Goal: Task Accomplishment & Management: Use online tool/utility

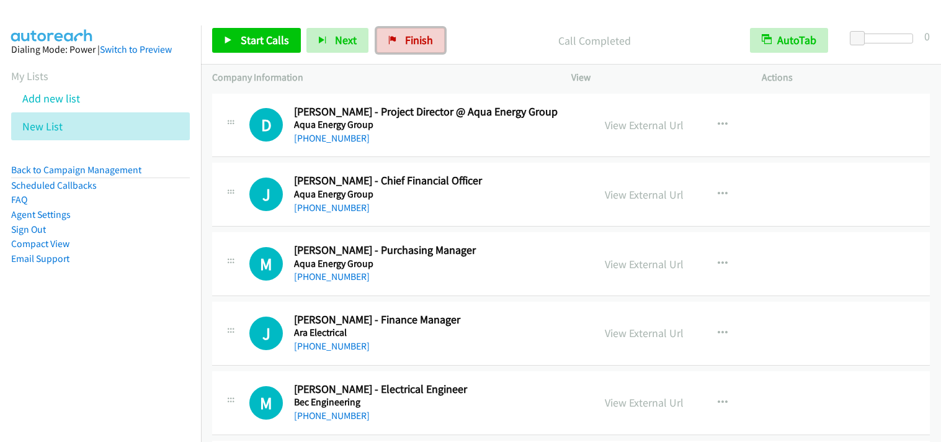
click at [394, 45] on link "Finish" at bounding box center [410, 40] width 68 height 25
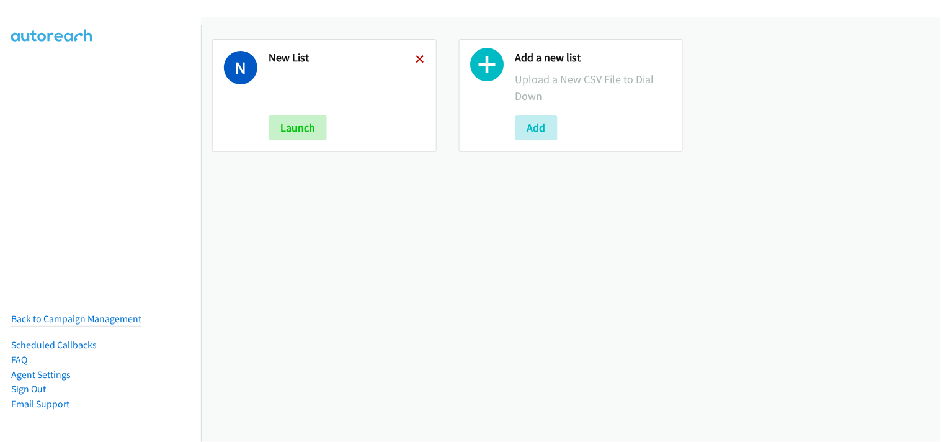
click at [419, 58] on icon at bounding box center [420, 60] width 9 height 9
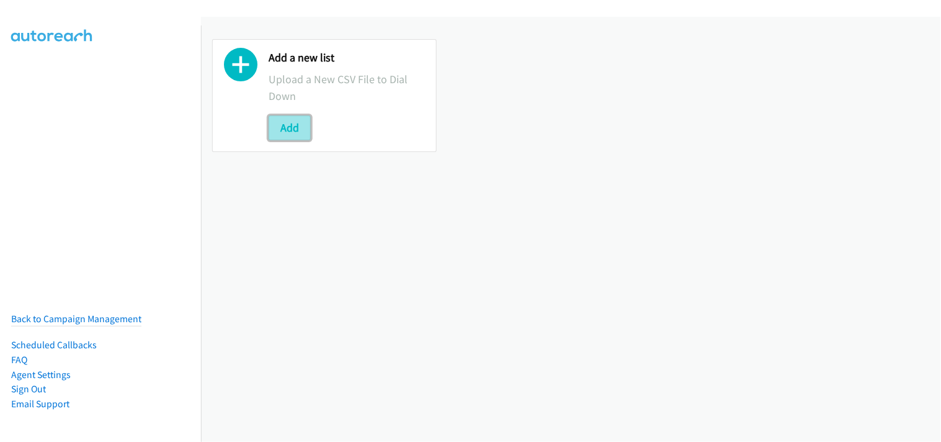
click at [308, 124] on button "Add" at bounding box center [290, 127] width 42 height 25
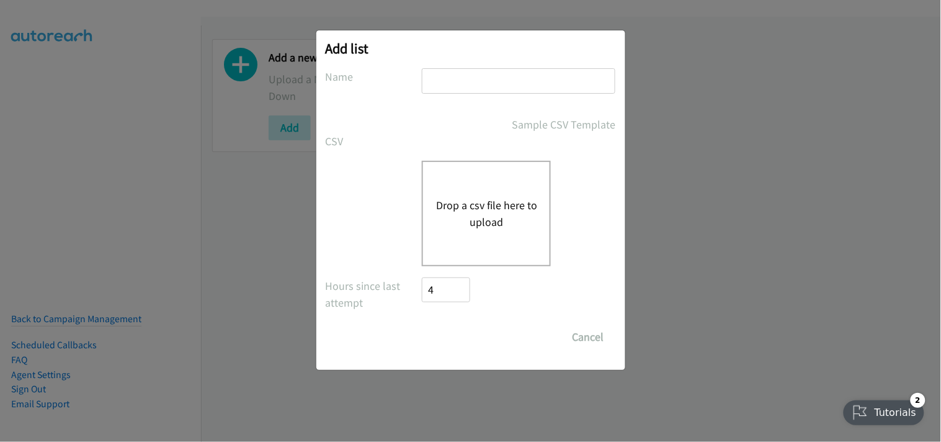
click at [513, 209] on button "Drop a csv file here to upload" at bounding box center [486, 213] width 102 height 33
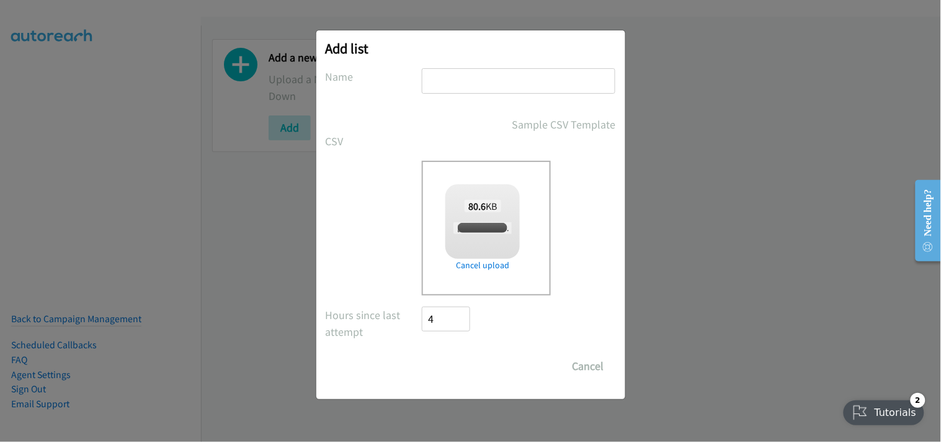
click at [461, 82] on input "text" at bounding box center [519, 80] width 194 height 25
checkbox input "true"
type input "New List"
click at [451, 362] on input "Save List" at bounding box center [454, 366] width 65 height 25
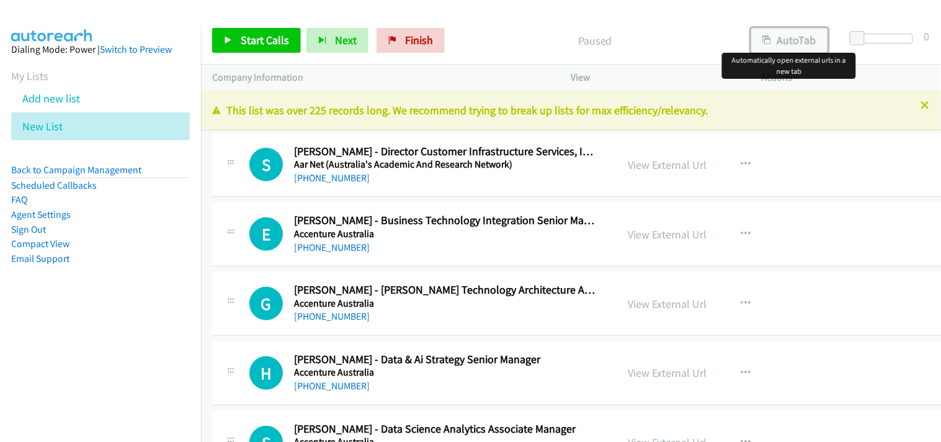
click at [777, 35] on button "AutoTab" at bounding box center [789, 40] width 77 height 25
click at [252, 48] on link "Start Calls" at bounding box center [256, 40] width 89 height 25
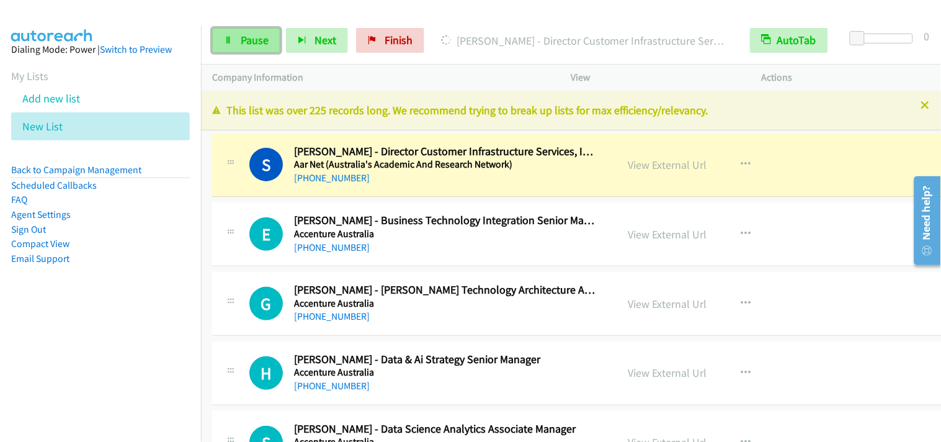
click at [237, 35] on link "Pause" at bounding box center [246, 40] width 68 height 25
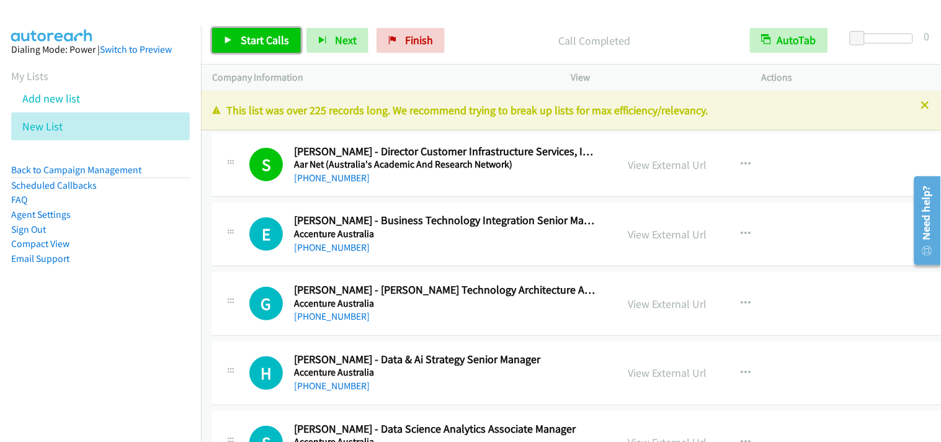
click at [279, 41] on span "Start Calls" at bounding box center [265, 40] width 48 height 14
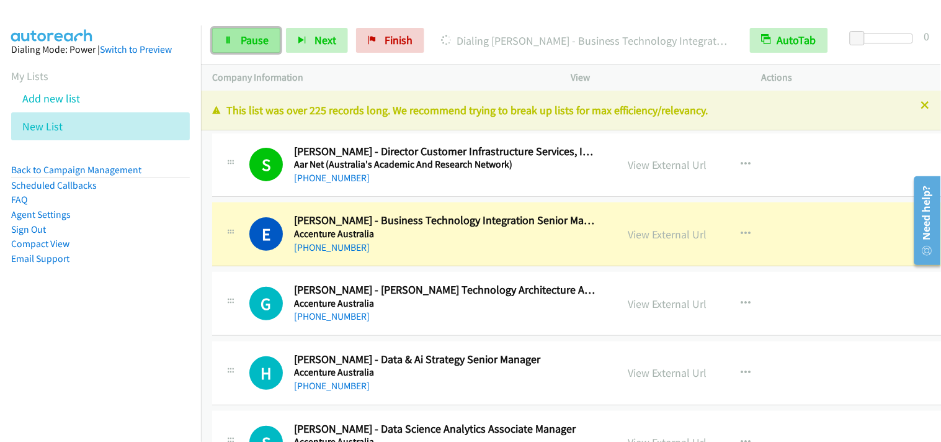
click at [243, 29] on link "Pause" at bounding box center [246, 40] width 68 height 25
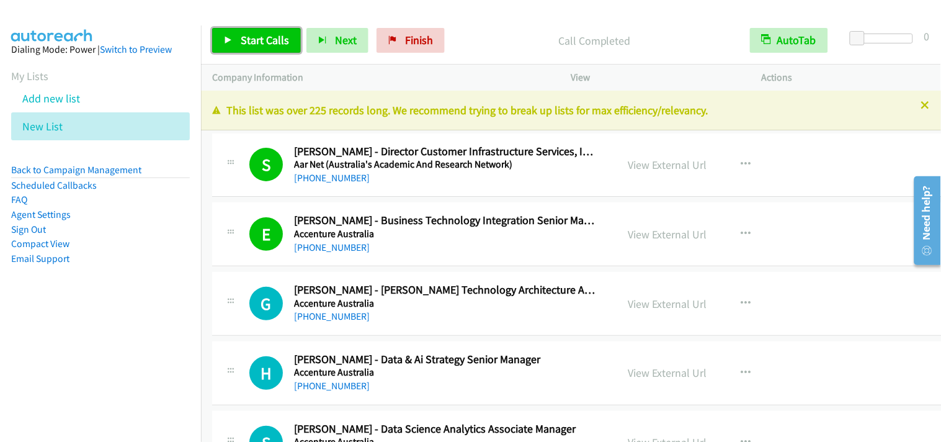
click at [257, 34] on span "Start Calls" at bounding box center [265, 40] width 48 height 14
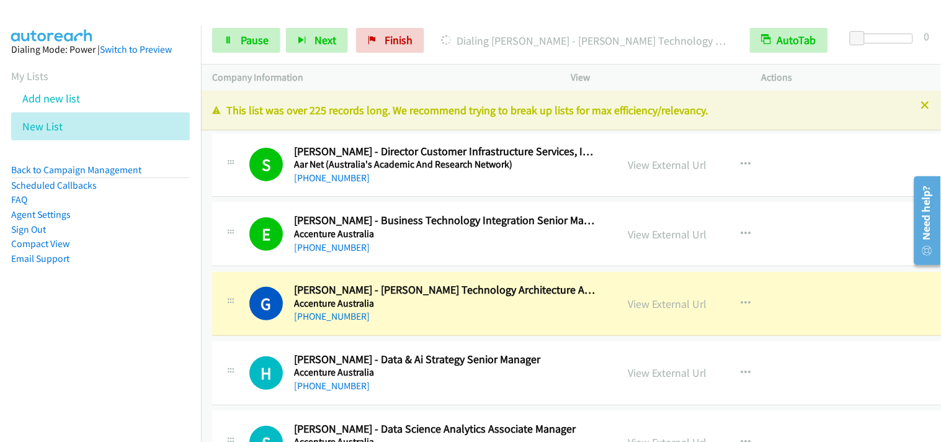
scroll to position [207, 0]
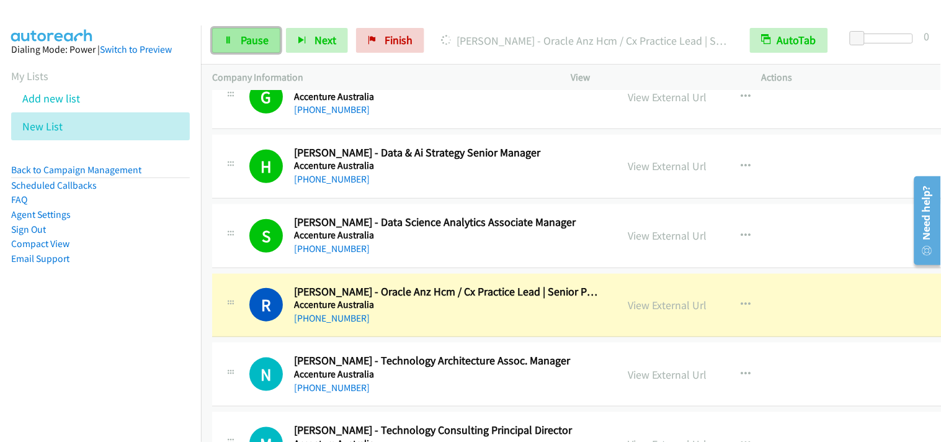
click at [259, 41] on span "Pause" at bounding box center [255, 40] width 28 height 14
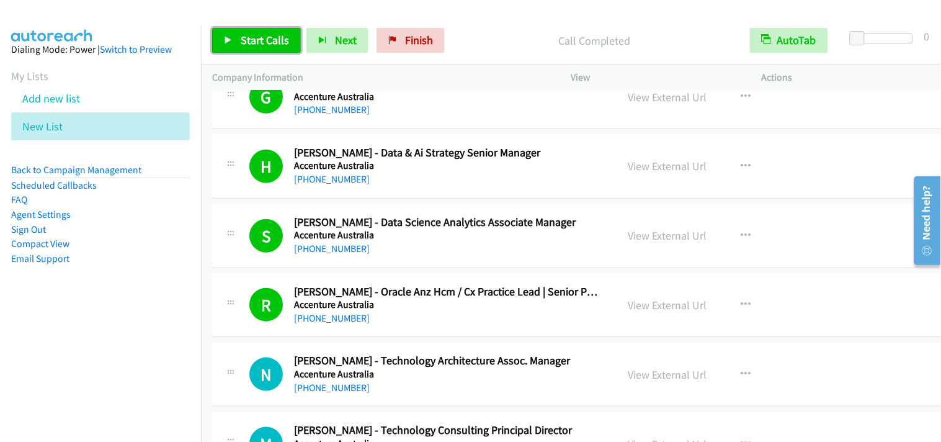
click at [246, 32] on link "Start Calls" at bounding box center [256, 40] width 89 height 25
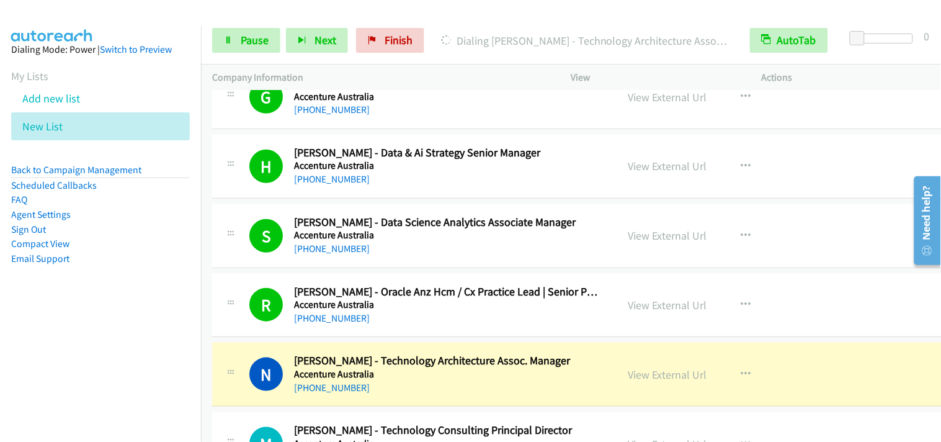
scroll to position [413, 0]
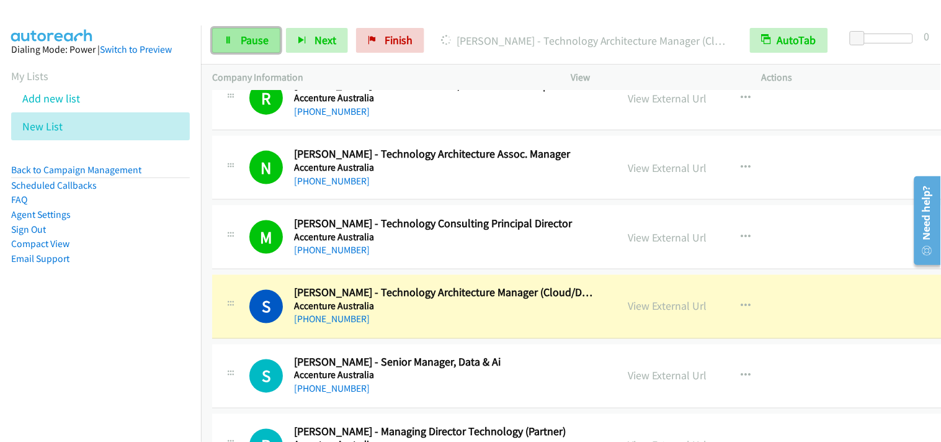
click at [255, 46] on span "Pause" at bounding box center [255, 40] width 28 height 14
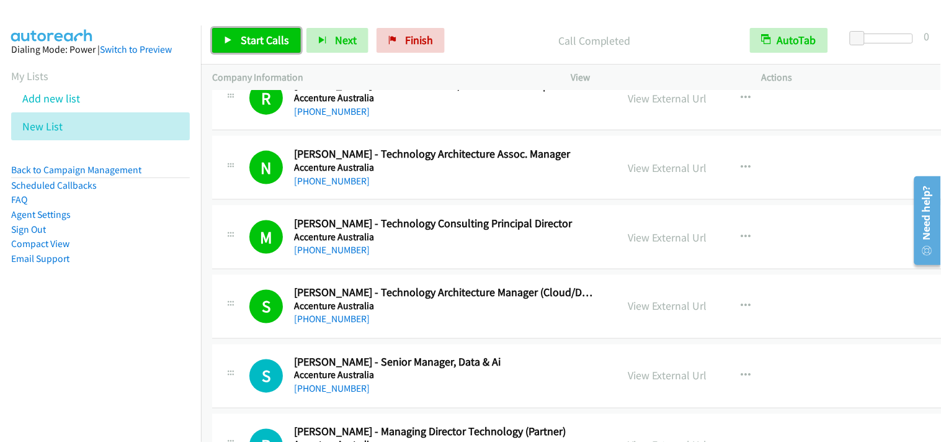
click at [279, 39] on span "Start Calls" at bounding box center [265, 40] width 48 height 14
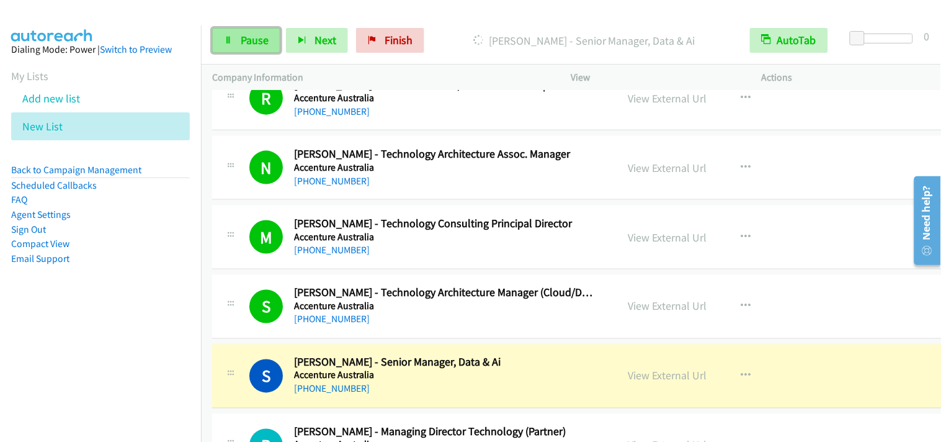
click at [249, 37] on span "Pause" at bounding box center [255, 40] width 28 height 14
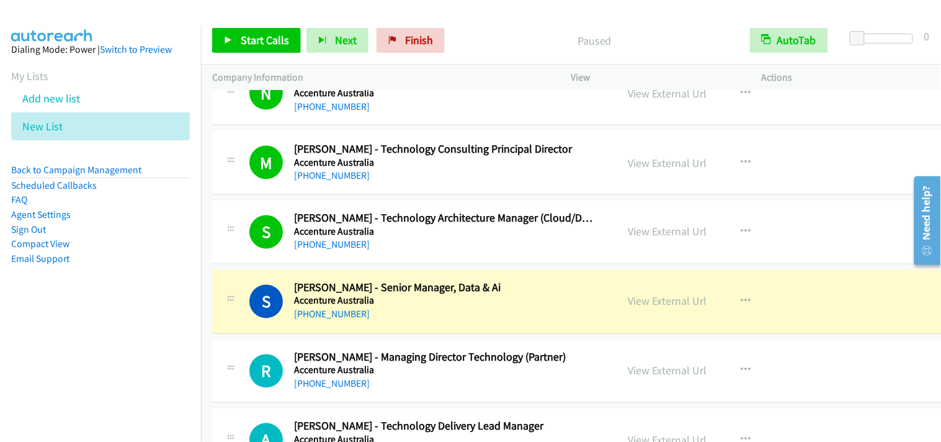
scroll to position [551, 0]
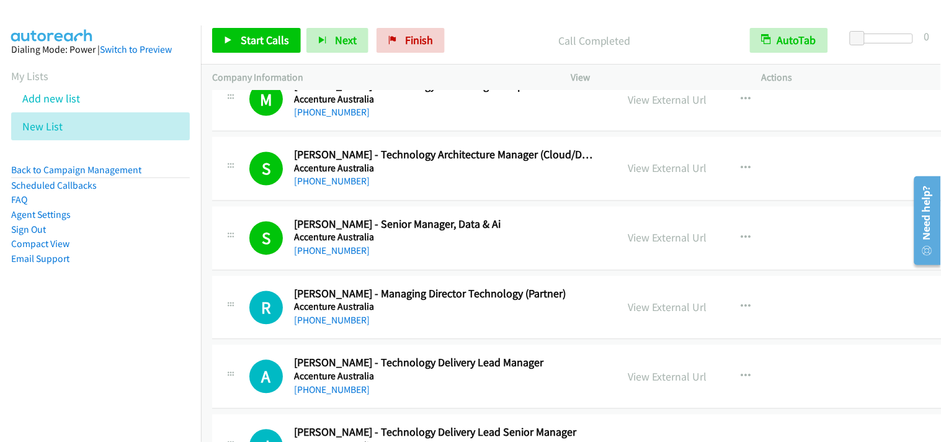
click at [547, 416] on div "J Callback Scheduled [PERSON_NAME] - Technology Delivery Lead Senior Manager Ac…" at bounding box center [594, 446] width 764 height 64
click at [257, 35] on span "Start Calls" at bounding box center [265, 40] width 48 height 14
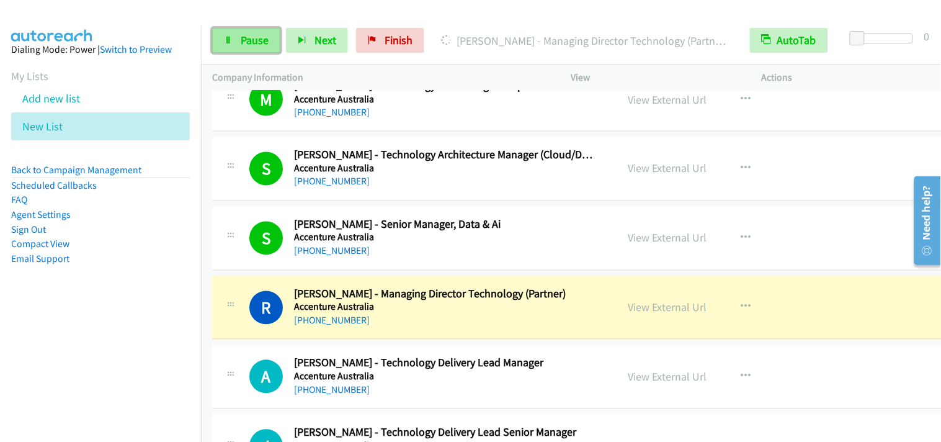
click at [247, 47] on span "Pause" at bounding box center [255, 40] width 28 height 14
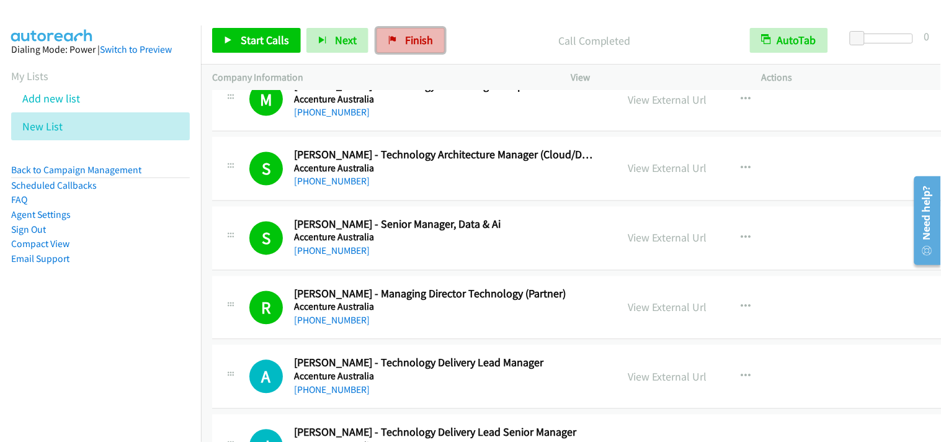
click at [417, 40] on span "Finish" at bounding box center [419, 40] width 28 height 14
